Goal: Task Accomplishment & Management: Manage account settings

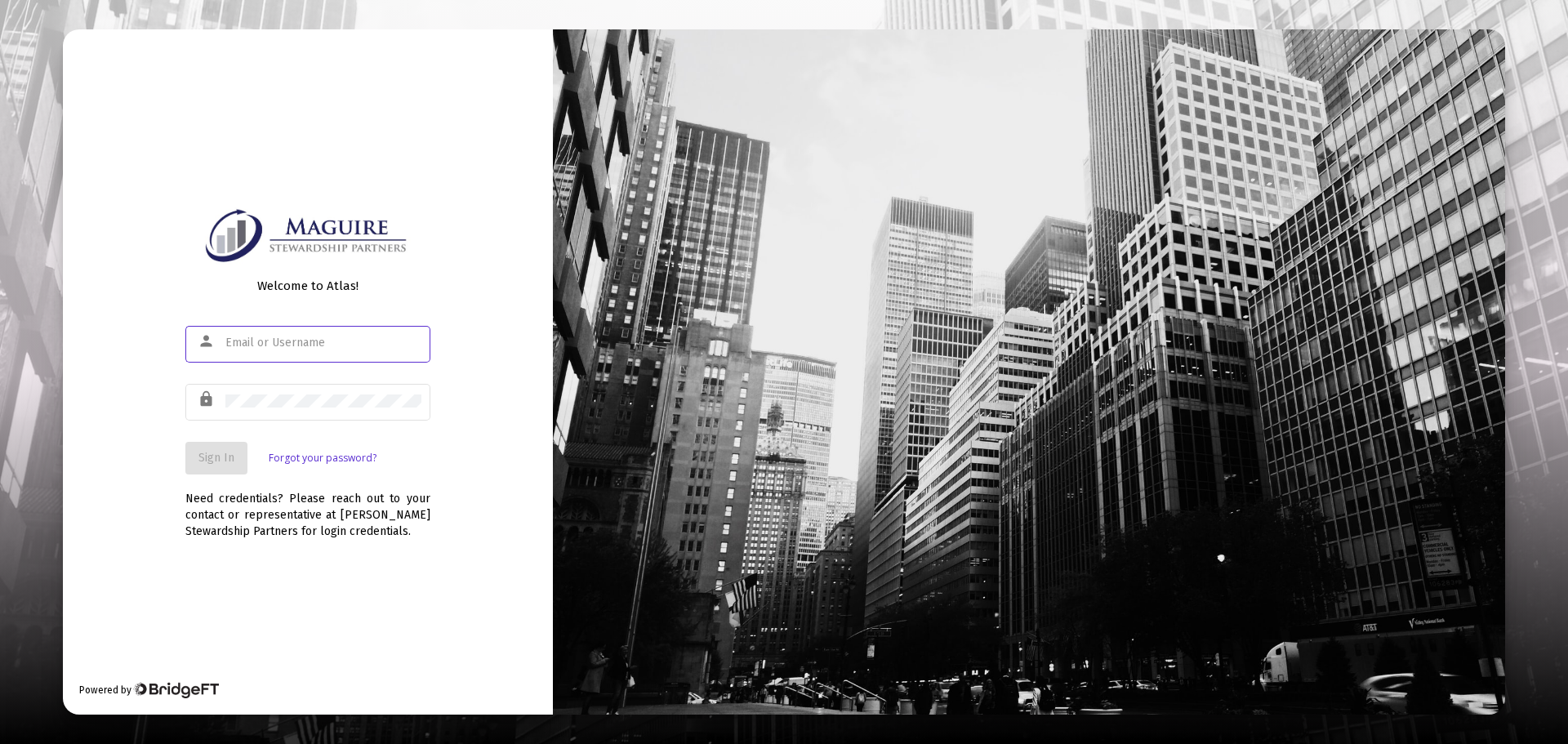
click at [266, 344] on input "text" at bounding box center [324, 343] width 196 height 13
click at [252, 344] on input "text" at bounding box center [324, 343] width 196 height 13
type input "matcsweeney"
click at [203, 451] on span "Sign In" at bounding box center [216, 457] width 36 height 14
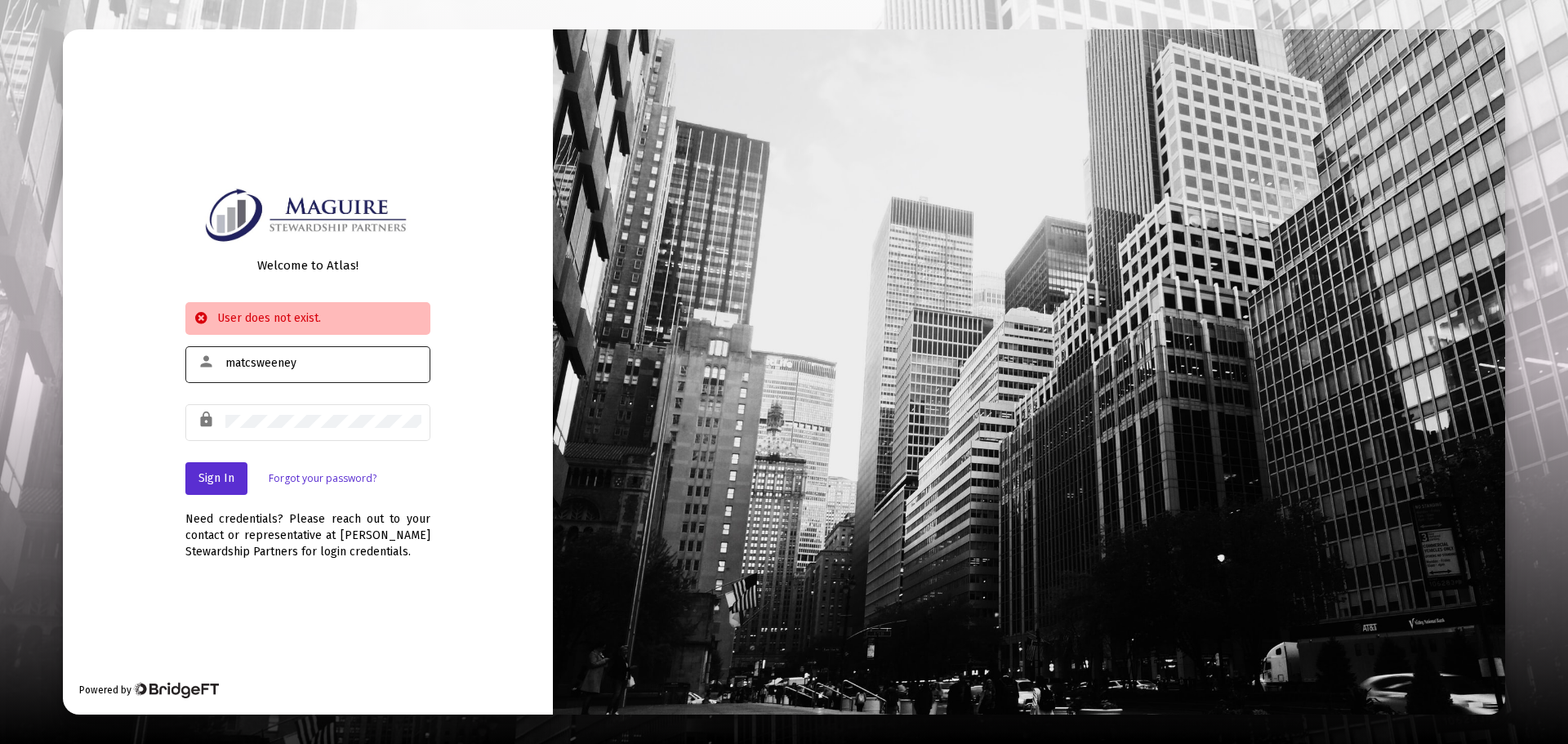
click at [328, 371] on div "matcsweeney" at bounding box center [324, 363] width 196 height 40
drag, startPoint x: 327, startPoint y: 368, endPoint x: 218, endPoint y: 364, distance: 109.1
click at [218, 364] on div "person [PERSON_NAME]" at bounding box center [307, 363] width 245 height 40
click at [208, 423] on div "lock" at bounding box center [307, 421] width 245 height 40
click at [214, 471] on span "Sign In" at bounding box center [216, 478] width 36 height 14
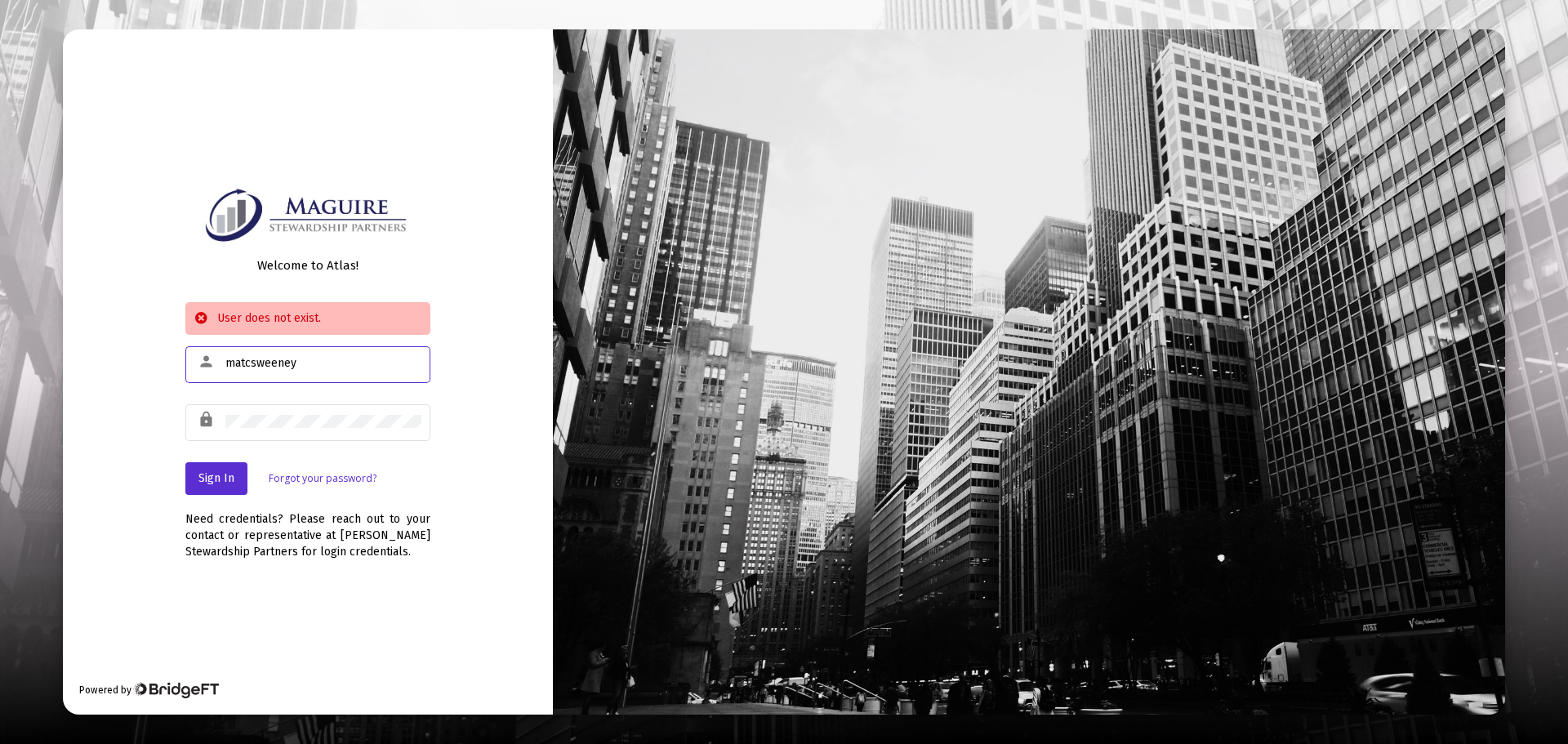
click at [314, 364] on input "matcsweeney" at bounding box center [324, 364] width 196 height 13
type input "[EMAIL_ADDRESS][DOMAIN_NAME]"
click at [209, 480] on span "Sign In" at bounding box center [216, 478] width 36 height 14
drag, startPoint x: 386, startPoint y: 355, endPoint x: 196, endPoint y: 352, distance: 190.0
click at [196, 352] on div "person [EMAIL_ADDRESS][DOMAIN_NAME]" at bounding box center [307, 363] width 245 height 40
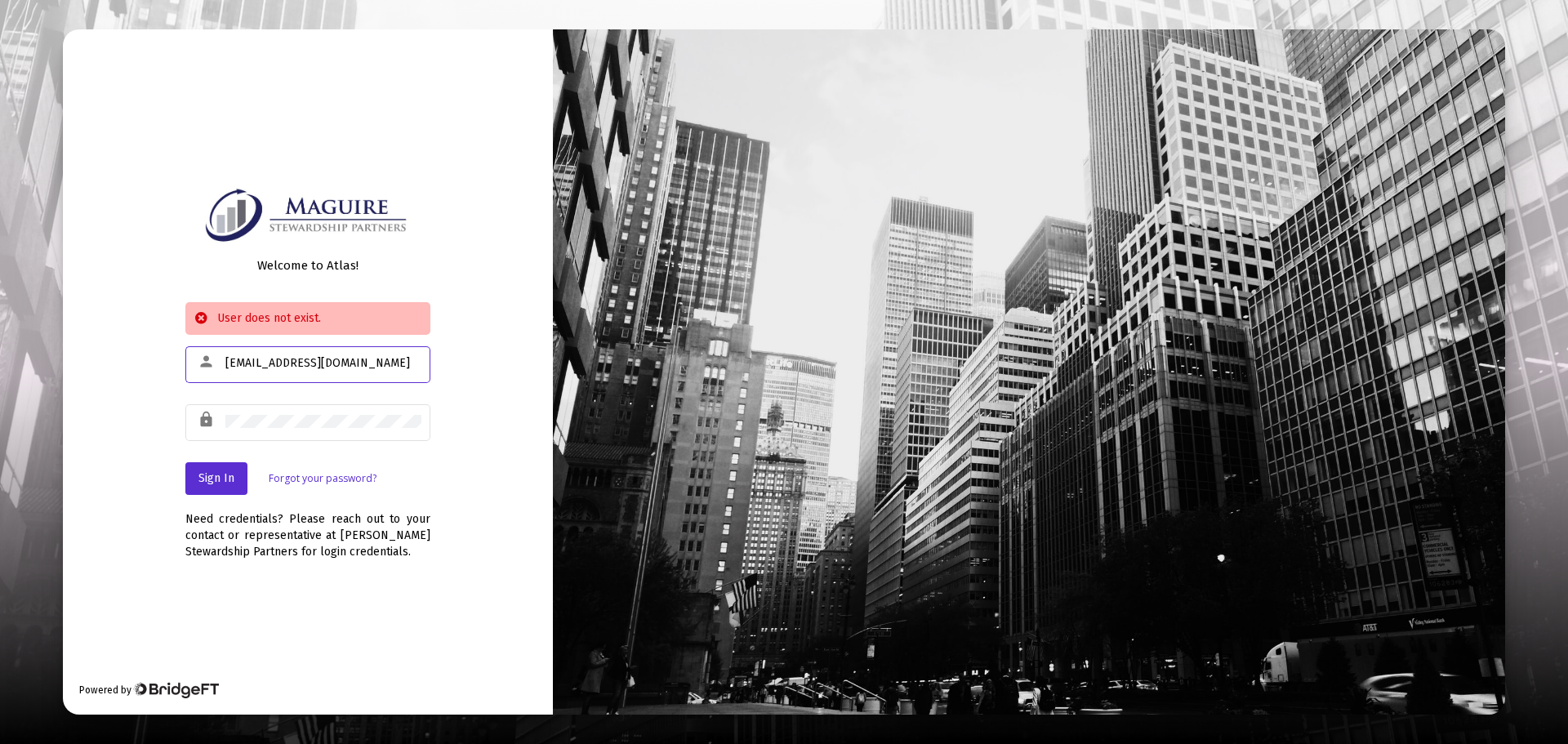
drag, startPoint x: 375, startPoint y: 367, endPoint x: 170, endPoint y: 361, distance: 205.1
click at [170, 361] on div "Welcome to Atlas! User does not exist. person [EMAIL_ADDRESS][DOMAIN_NAME] lock…" at bounding box center [308, 371] width 490 height 685
type input "[EMAIL_ADDRESS][DOMAIN_NAME]"
click at [223, 481] on span "Sign In" at bounding box center [216, 478] width 36 height 14
click at [172, 420] on div "Welcome to Atlas! User does not exist. person [EMAIL_ADDRESS][DOMAIN_NAME] lock…" at bounding box center [308, 371] width 490 height 685
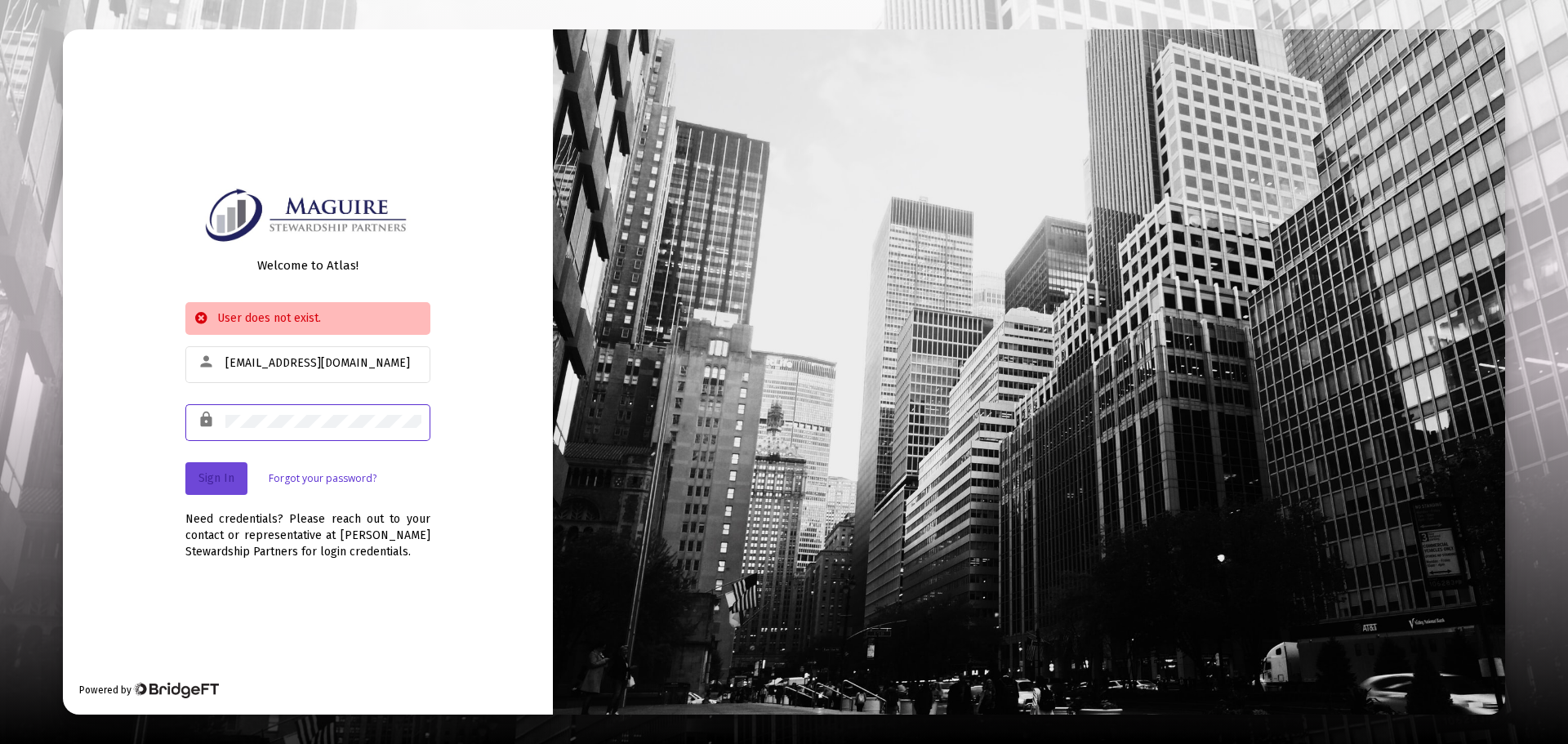
click at [220, 478] on span "Sign In" at bounding box center [216, 478] width 36 height 14
click at [322, 475] on link "Forgot your password?" at bounding box center [322, 478] width 108 height 16
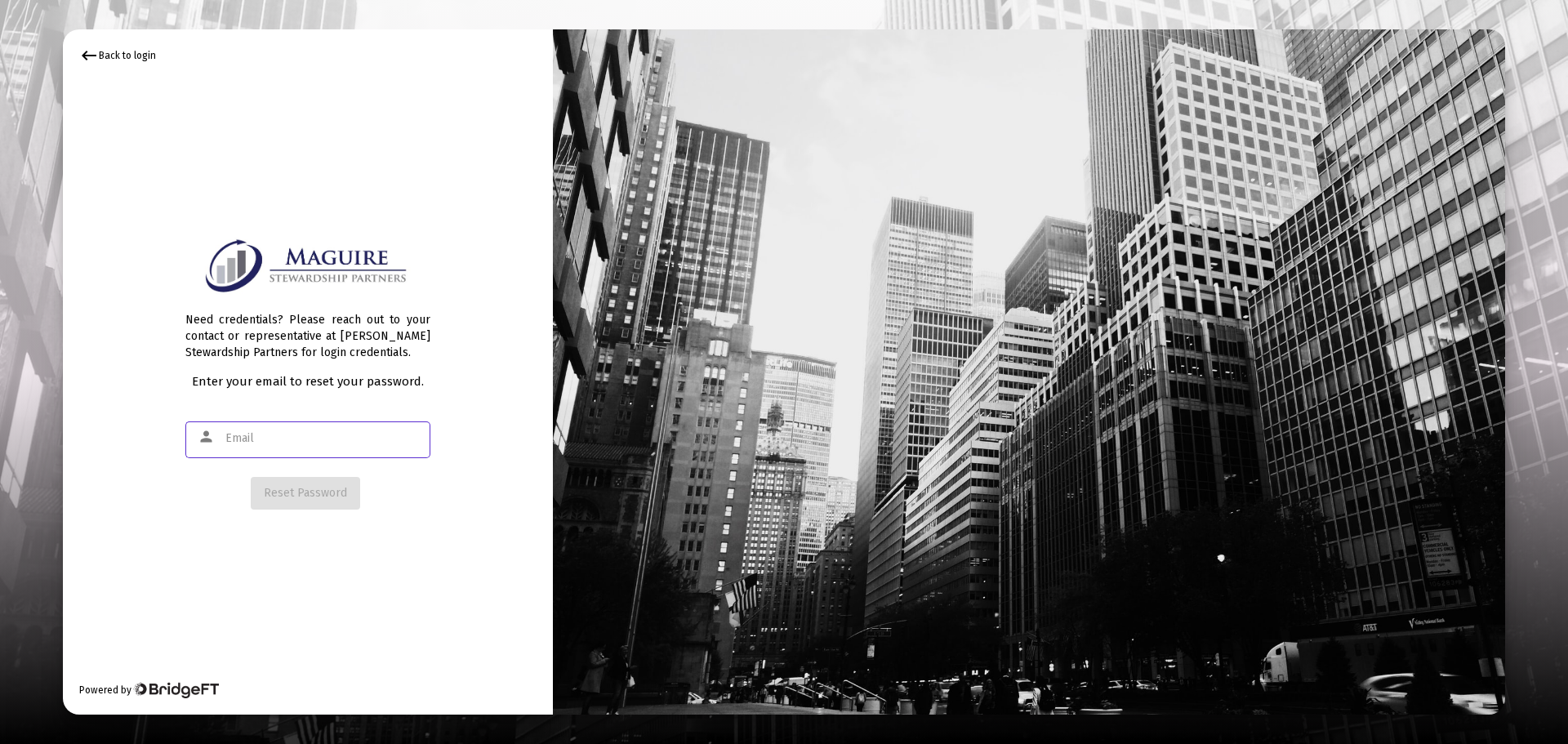
click at [311, 445] on input "text" at bounding box center [324, 438] width 196 height 13
type input "[EMAIL_ADDRESS][DOMAIN_NAME]"
click at [296, 490] on span "Reset Password" at bounding box center [305, 492] width 83 height 14
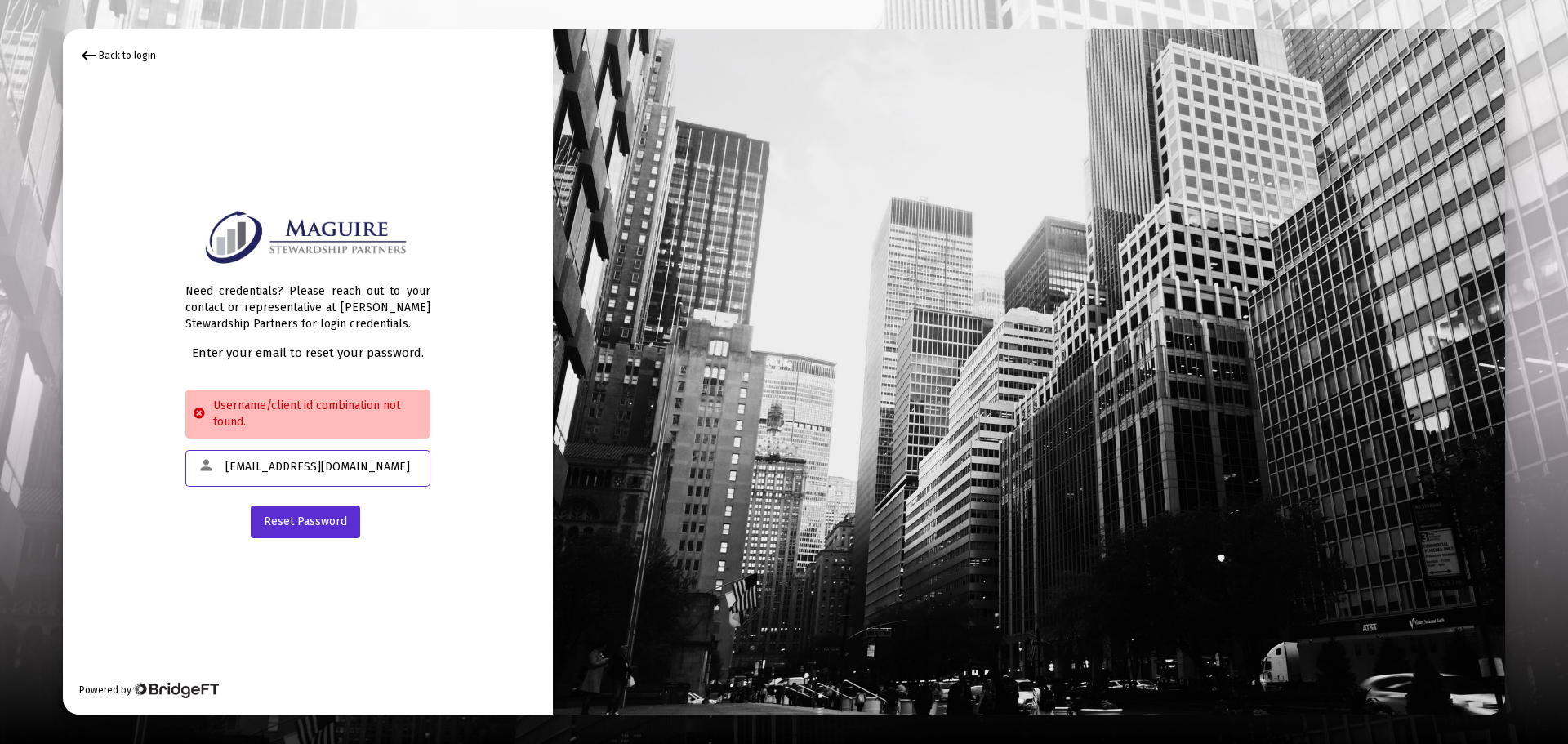
drag, startPoint x: 388, startPoint y: 469, endPoint x: 165, endPoint y: 463, distance: 223.1
click at [165, 463] on div "keyboard_backspace Back to login Need credentials? Please reach out to your con…" at bounding box center [308, 371] width 490 height 685
